Goal: Task Accomplishment & Management: Manage account settings

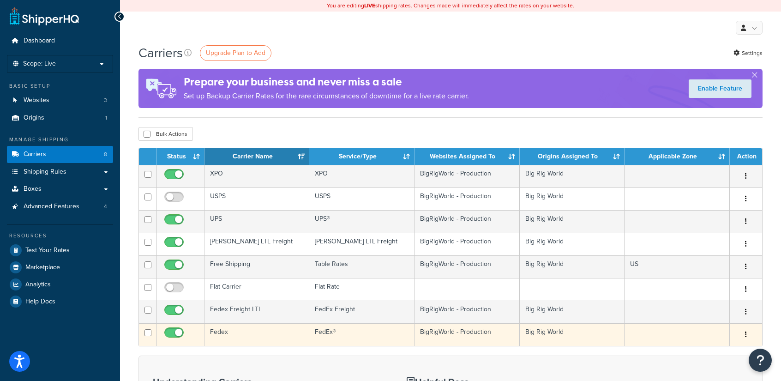
click at [234, 329] on td "Fedex" at bounding box center [256, 334] width 105 height 23
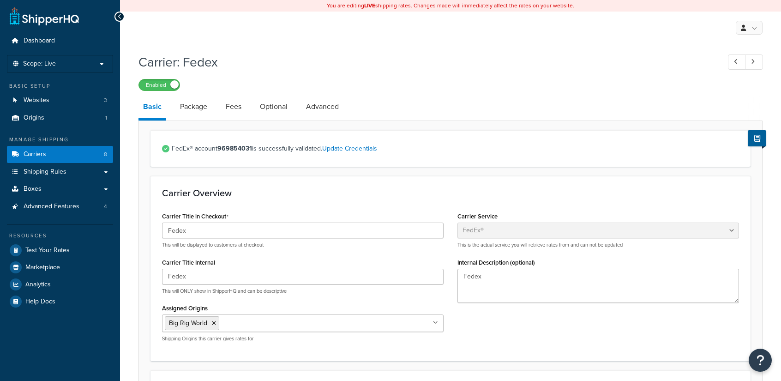
select select "fedEx"
select select "REGULAR_PICKUP"
select select "YOUR_PACKAGING"
click at [235, 109] on link "Fees" at bounding box center [233, 107] width 25 height 22
select select "item"
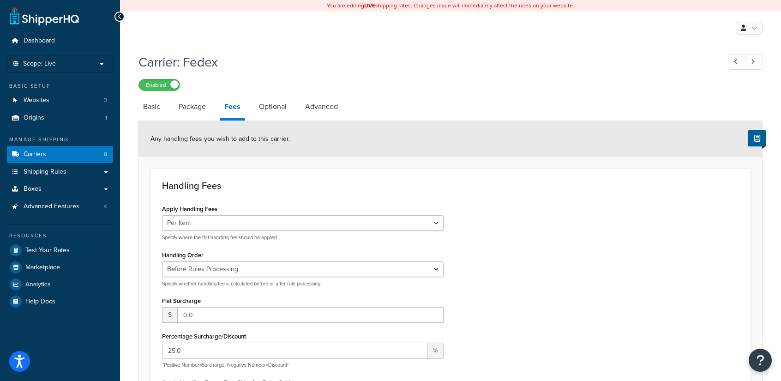
scroll to position [231, 0]
